Goal: Contribute content: Contribute content

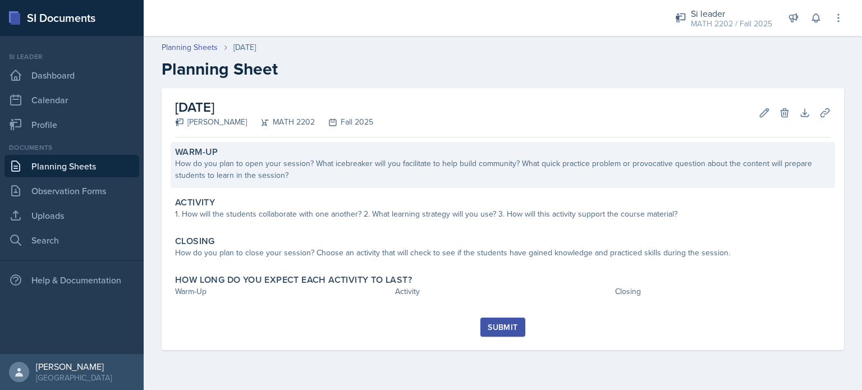
click at [530, 173] on div "How do you plan to open your session? What icebreaker will you facilitate to he…" at bounding box center [502, 170] width 655 height 24
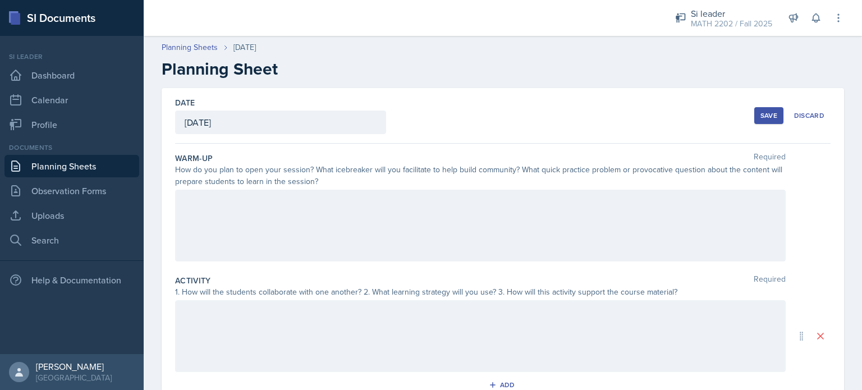
click at [350, 248] on div at bounding box center [480, 226] width 611 height 72
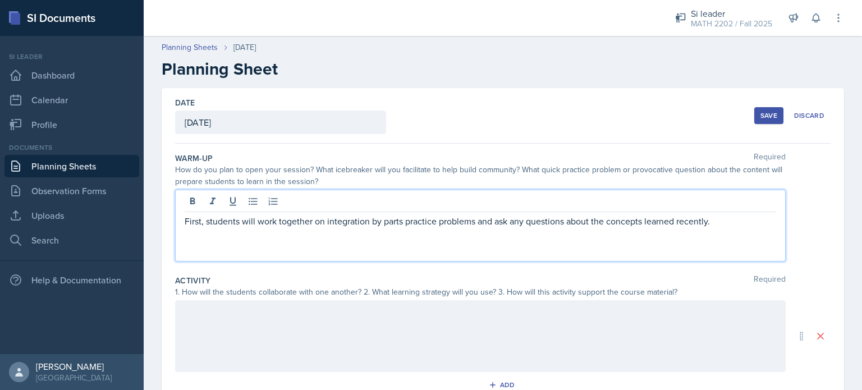
click at [333, 340] on div at bounding box center [480, 336] width 611 height 72
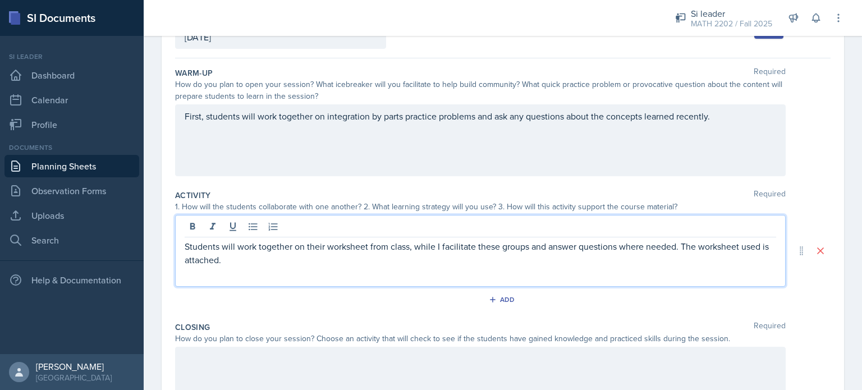
scroll to position [220, 0]
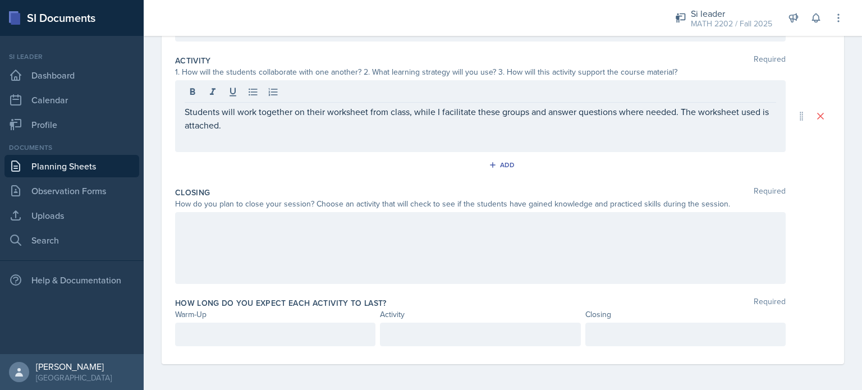
click at [271, 242] on div at bounding box center [480, 248] width 611 height 72
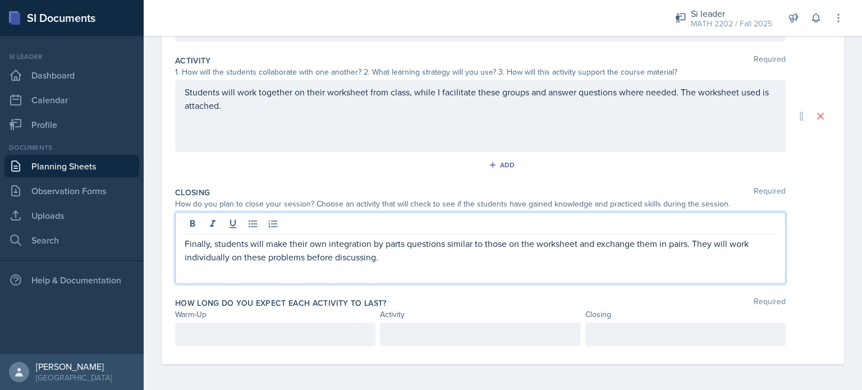
click at [333, 331] on div at bounding box center [275, 335] width 200 height 24
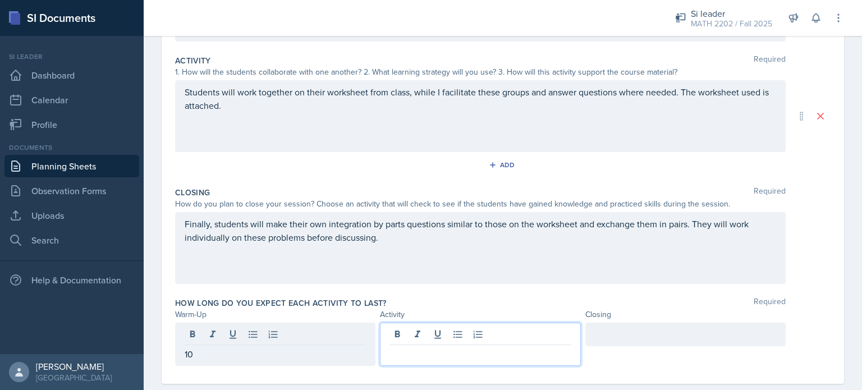
click at [430, 339] on div at bounding box center [480, 344] width 200 height 43
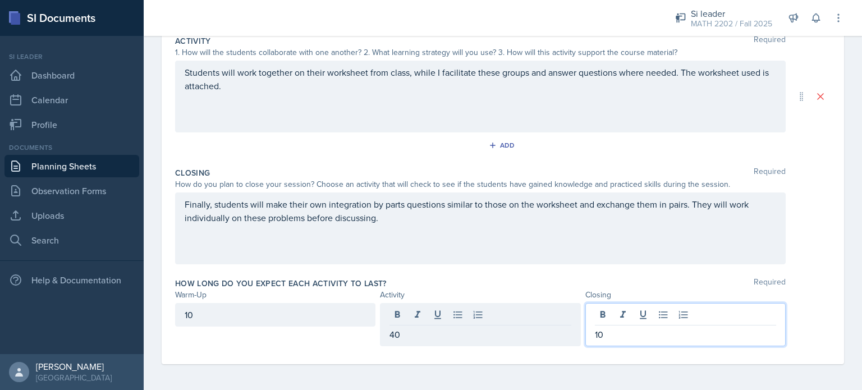
scroll to position [0, 0]
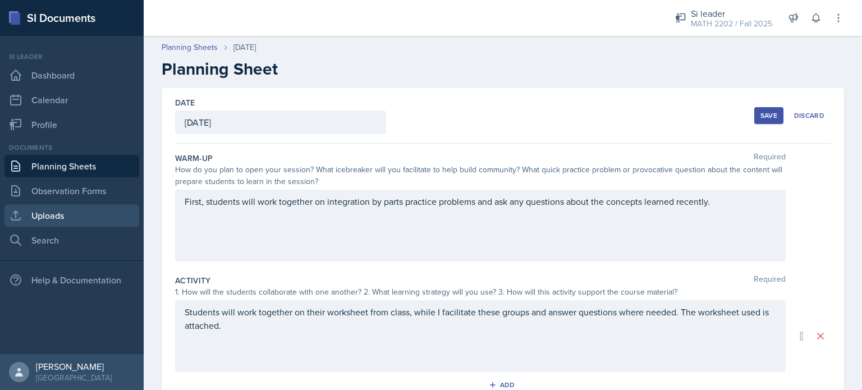
click at [58, 217] on link "Uploads" at bounding box center [71, 215] width 135 height 22
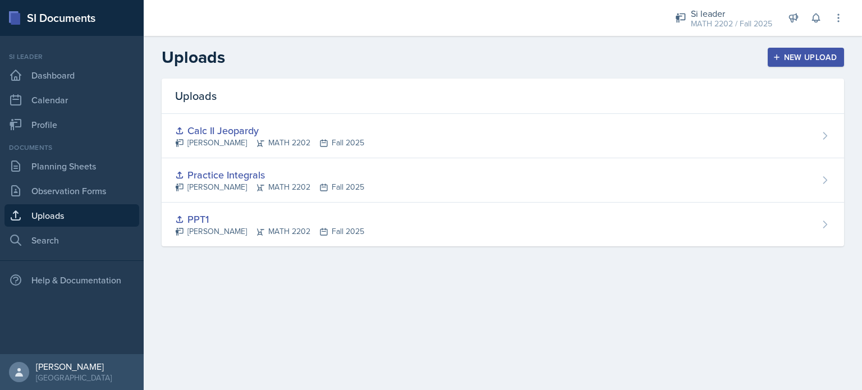
click at [814, 59] on div "New Upload" at bounding box center [806, 57] width 62 height 9
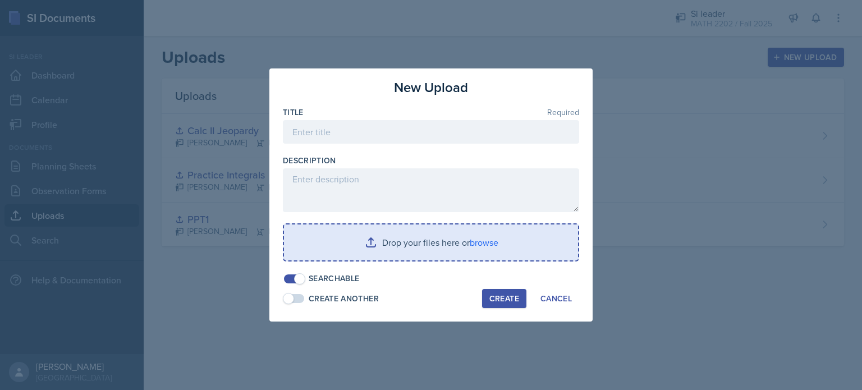
click at [366, 252] on input "file" at bounding box center [431, 242] width 294 height 36
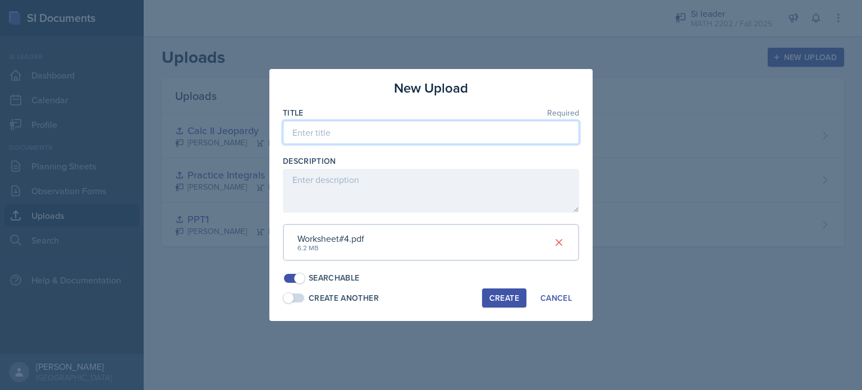
click at [346, 143] on input at bounding box center [431, 133] width 296 height 24
type input "Worksheet4"
click at [501, 299] on div "Create" at bounding box center [504, 298] width 30 height 9
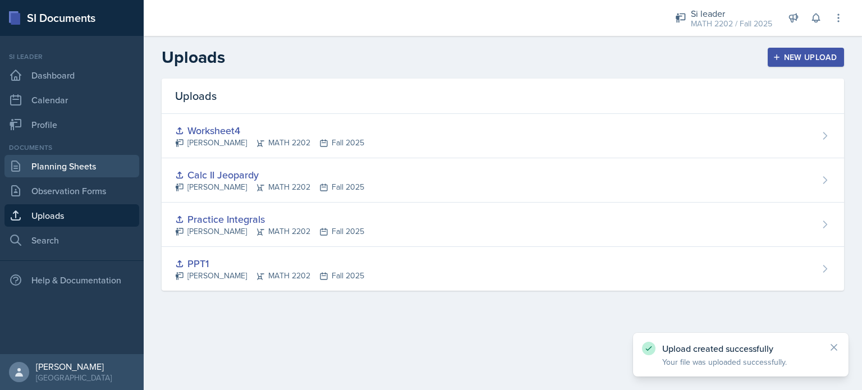
click at [49, 167] on link "Planning Sheets" at bounding box center [71, 166] width 135 height 22
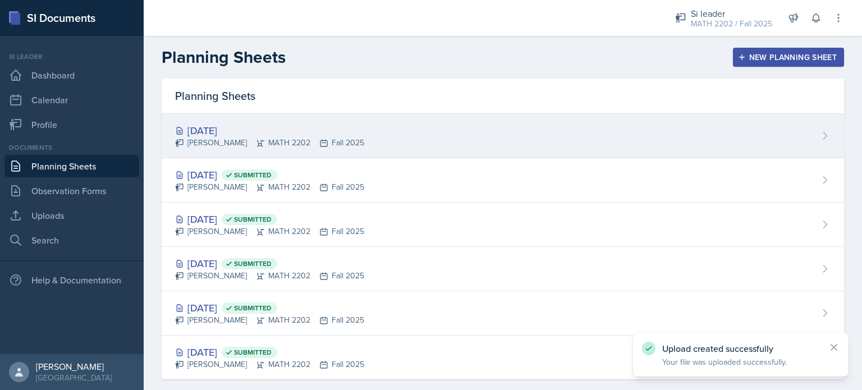
click at [262, 140] on div "[PERSON_NAME] MATH 2202 Fall 2025" at bounding box center [269, 143] width 189 height 12
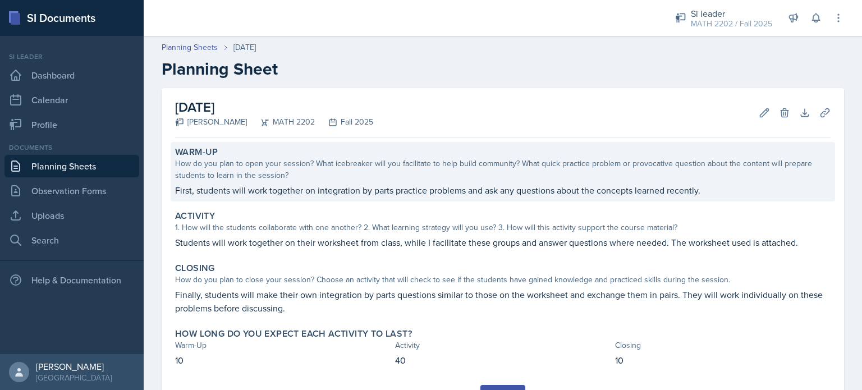
scroll to position [54, 0]
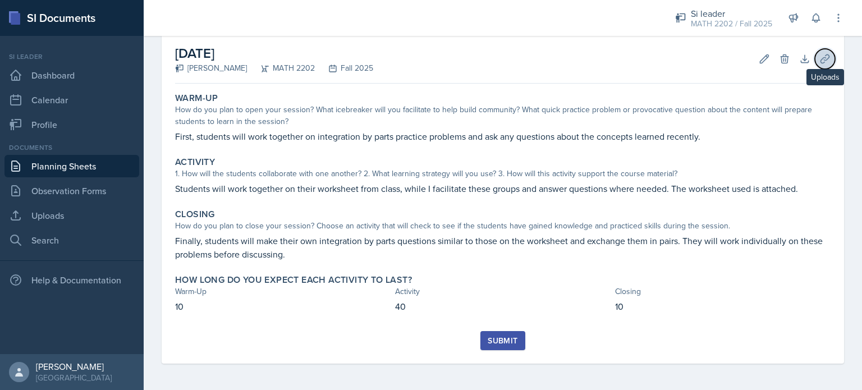
click at [824, 58] on button "Uploads" at bounding box center [825, 59] width 20 height 20
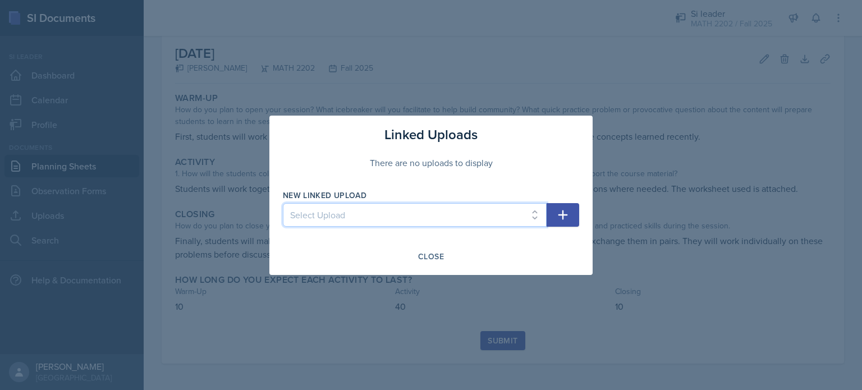
click at [396, 212] on select "Select Upload PPT1 Practice Integrals Calc II Jeopardy Worksheet4" at bounding box center [415, 215] width 264 height 24
click at [283, 203] on select "Select Upload PPT1 Practice Integrals Calc II Jeopardy Worksheet4" at bounding box center [415, 215] width 264 height 24
click at [415, 210] on select "Select Upload PPT1 Practice Integrals Calc II Jeopardy Worksheet4" at bounding box center [415, 215] width 264 height 24
select select "087cb6c8-6550-4f2a-bb03-cd02dd7ed174"
click at [283, 203] on select "Select Upload PPT1 Practice Integrals Calc II Jeopardy Worksheet4" at bounding box center [415, 215] width 264 height 24
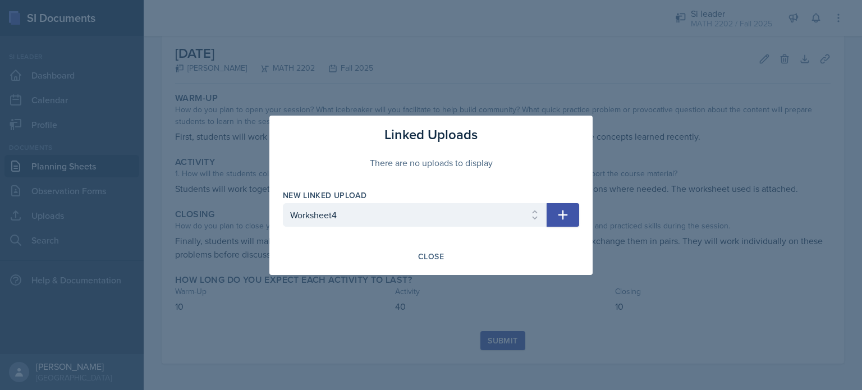
click at [567, 216] on icon "button" at bounding box center [562, 214] width 13 height 13
select select
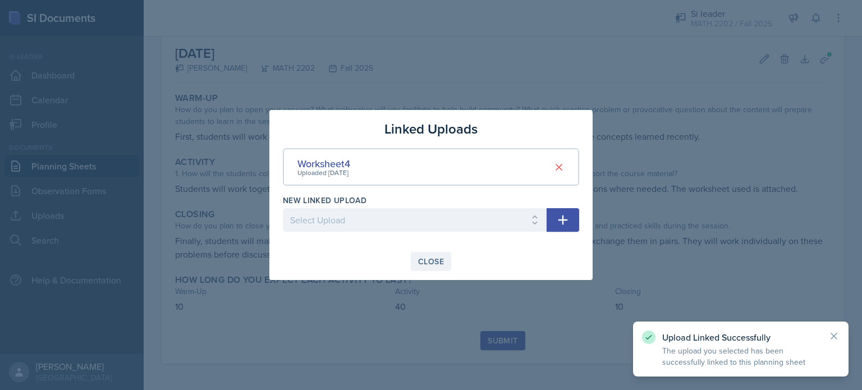
click at [437, 263] on div "Close" at bounding box center [431, 261] width 26 height 9
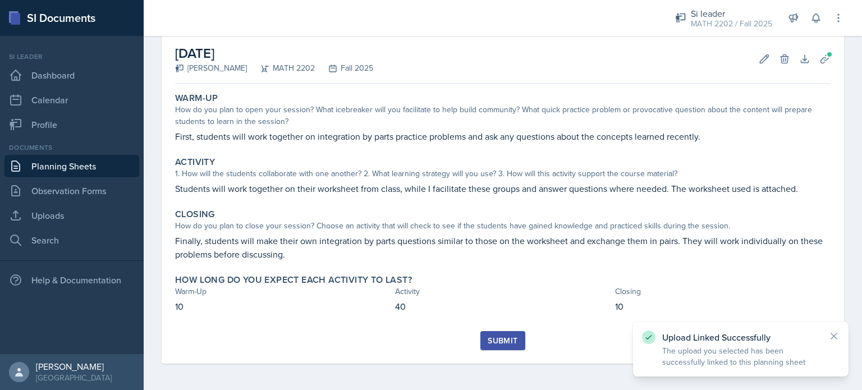
click at [492, 340] on div "Submit" at bounding box center [503, 340] width 30 height 9
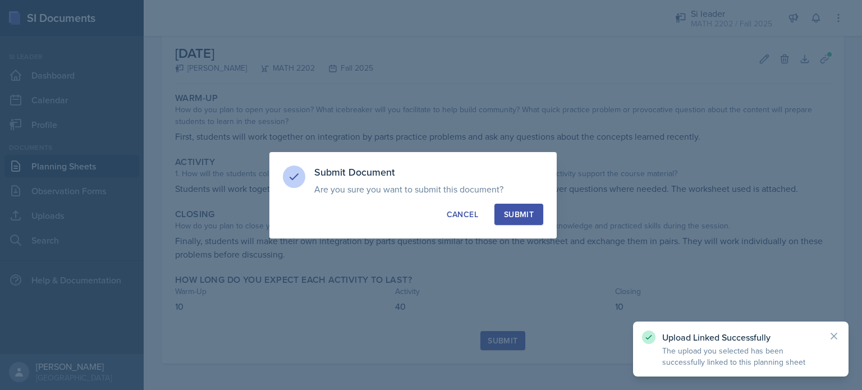
click at [517, 213] on div "Submit" at bounding box center [519, 214] width 30 height 11
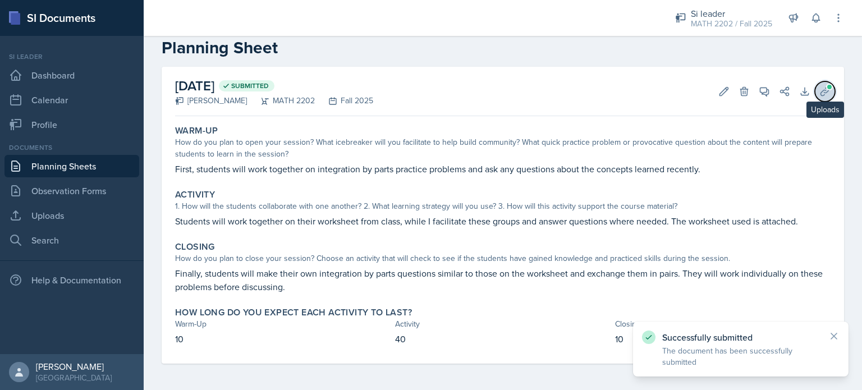
click at [820, 90] on icon at bounding box center [824, 91] width 8 height 8
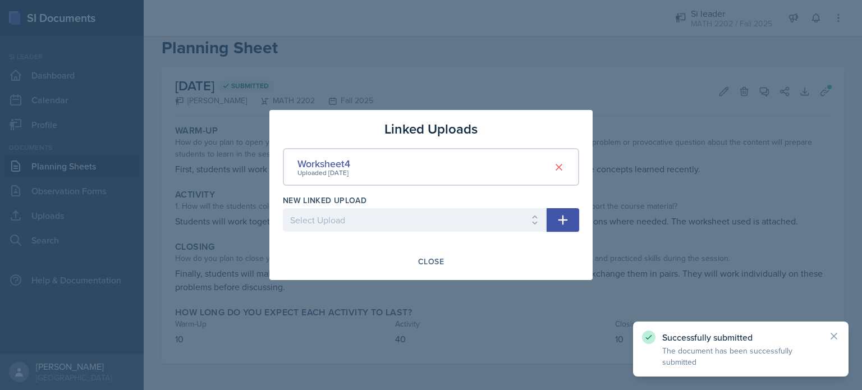
click at [373, 126] on div "Linked Uploads" at bounding box center [431, 129] width 296 height 20
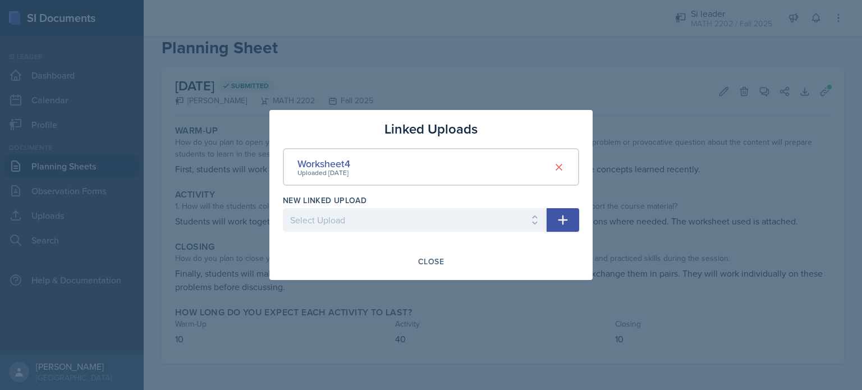
click at [237, 49] on div at bounding box center [431, 195] width 862 height 390
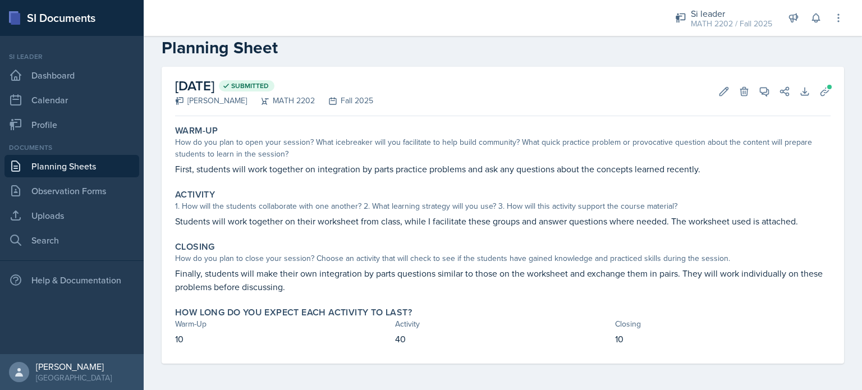
click at [114, 175] on link "Planning Sheets" at bounding box center [71, 166] width 135 height 22
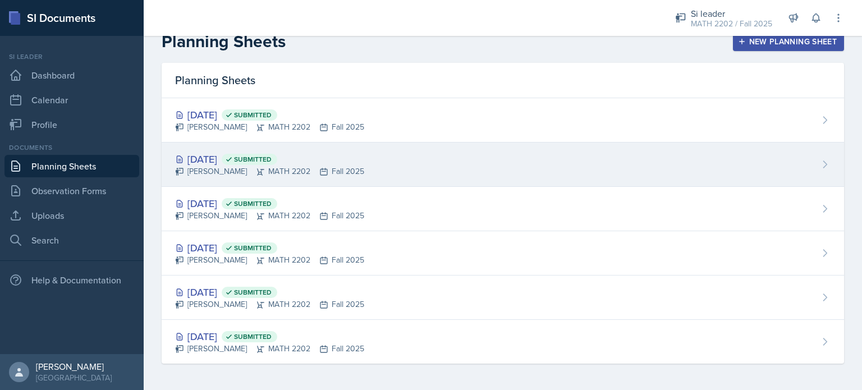
click at [328, 167] on div "[PERSON_NAME] MATH 2202 Fall 2025" at bounding box center [269, 172] width 189 height 12
